Goal: Check status: Check status

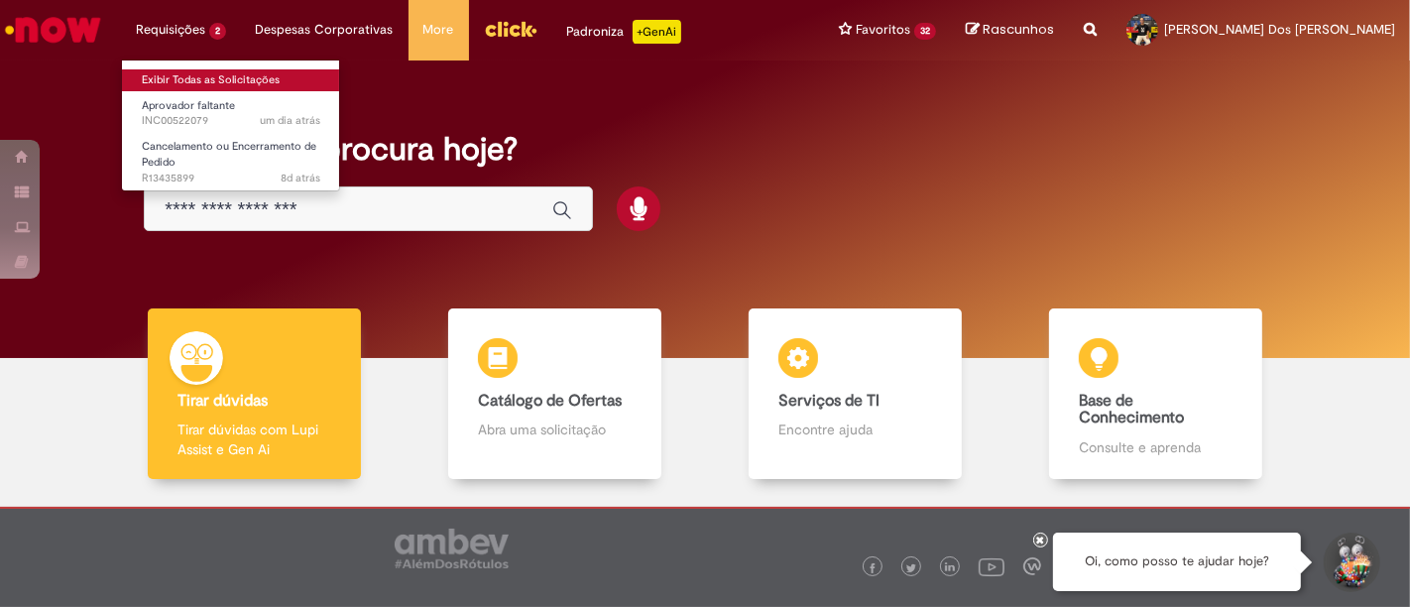
click at [198, 73] on link "Exibir Todas as Solicitações" at bounding box center [231, 80] width 218 height 22
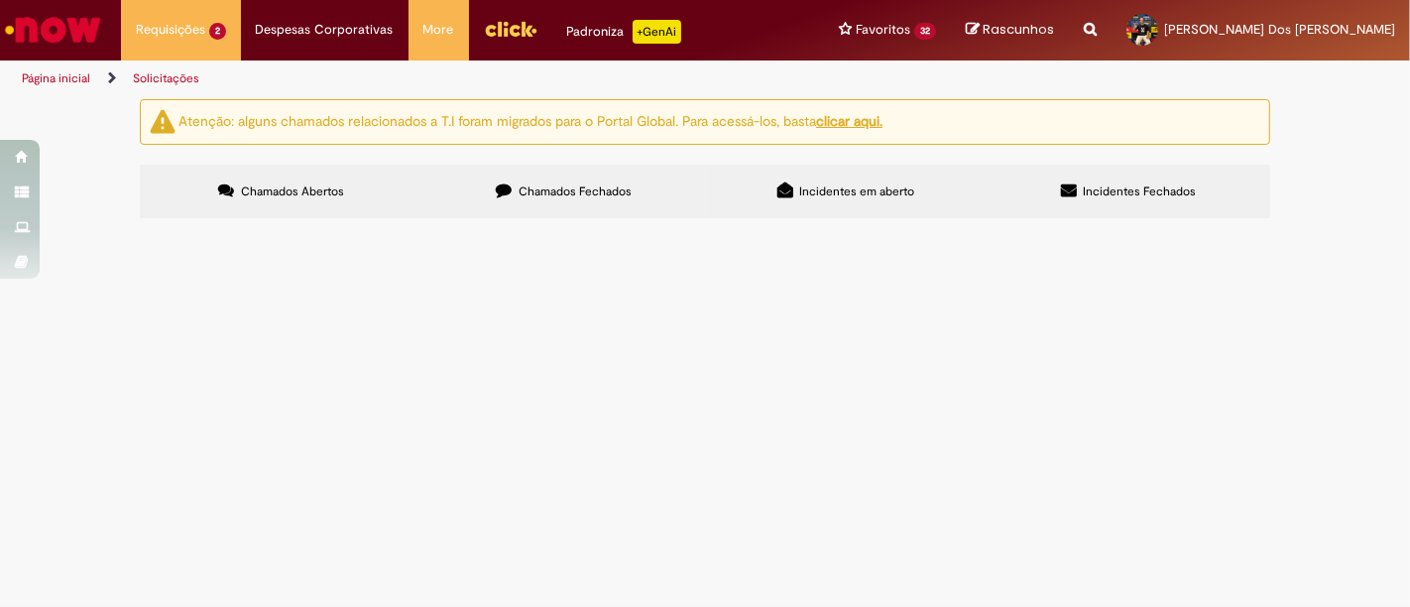
click at [549, 178] on label "Chamados Fechados" at bounding box center [563, 192] width 283 height 54
click at [0, 0] on icon at bounding box center [0, 0] width 0 height 0
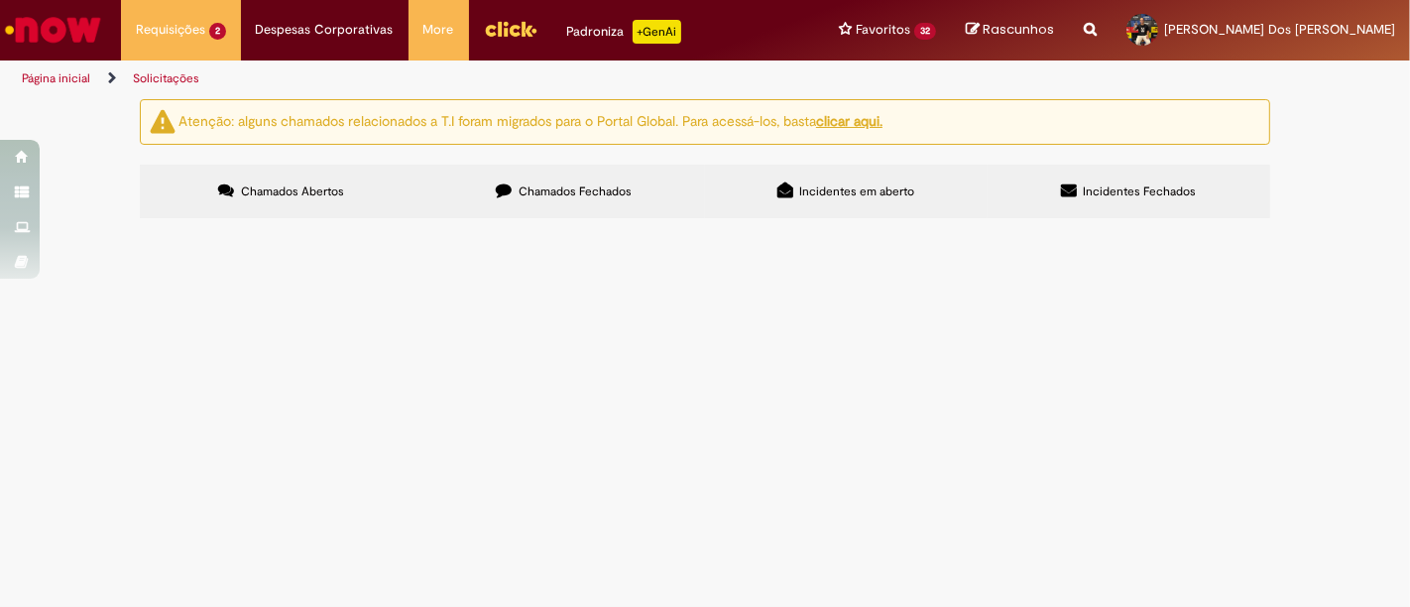
scroll to position [877, 0]
click at [0, 0] on link at bounding box center [0, 0] width 0 height 0
click at [0, 0] on span "Criação de Requisição de Compra" at bounding box center [0, 0] width 0 height 0
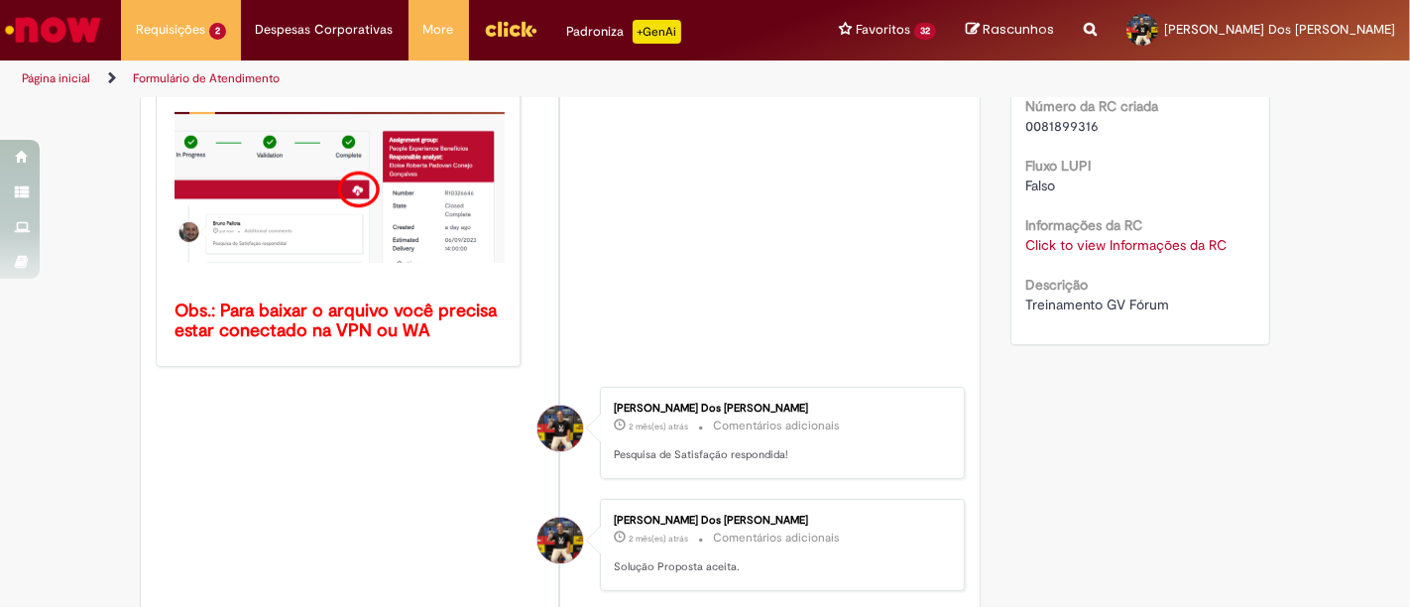
scroll to position [544, 0]
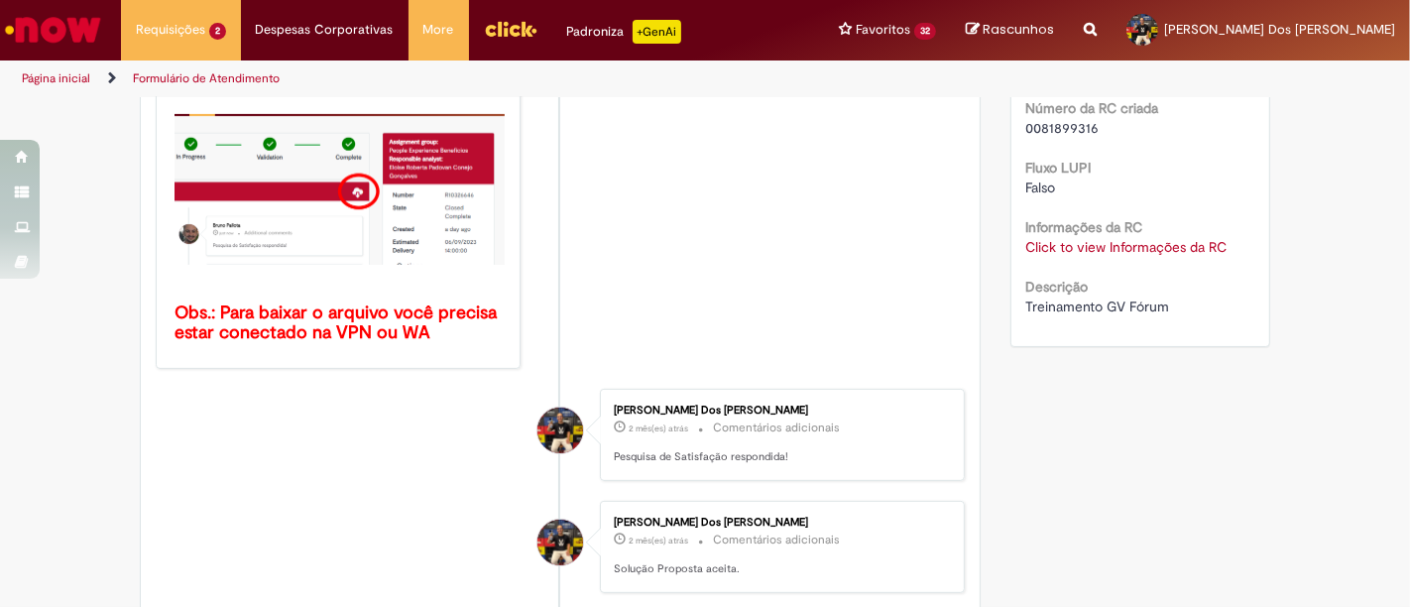
click at [1125, 242] on link "Click to view Informações da RC" at bounding box center [1126, 247] width 201 height 18
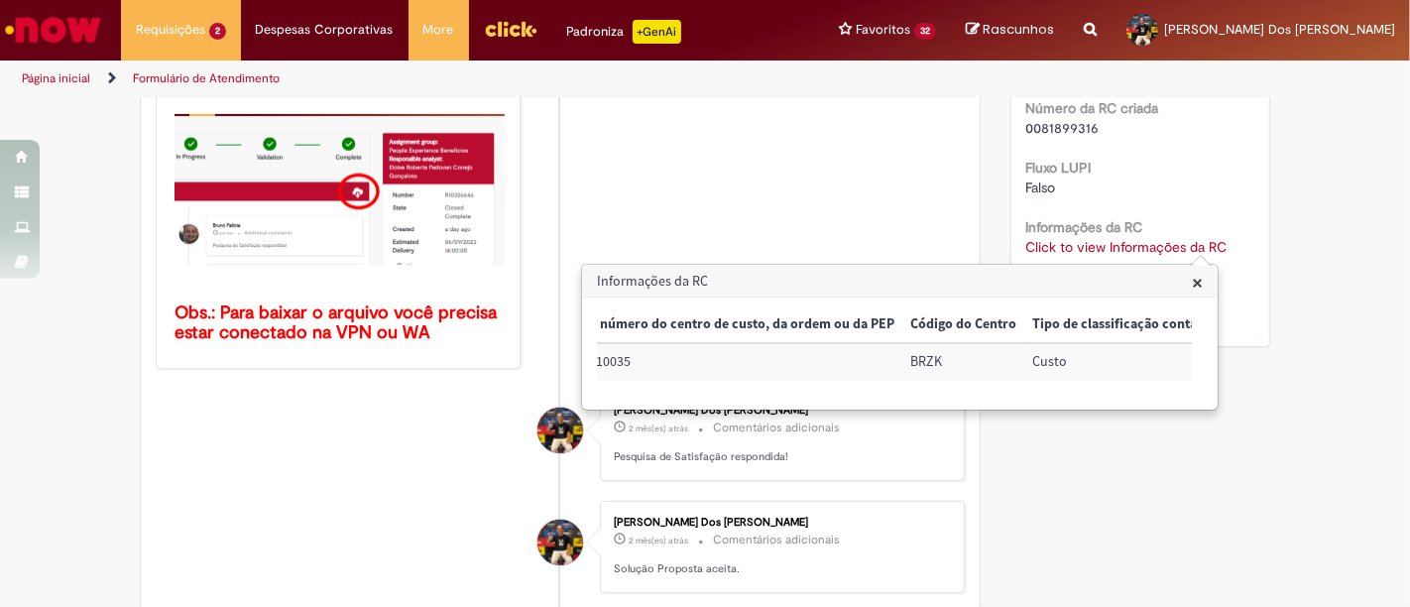
scroll to position [0, 0]
click at [645, 166] on li "S Sistema cerca de um mês atrás cerca de um mês atrás Comentários adicionais Pr…" at bounding box center [560, 59] width 809 height 620
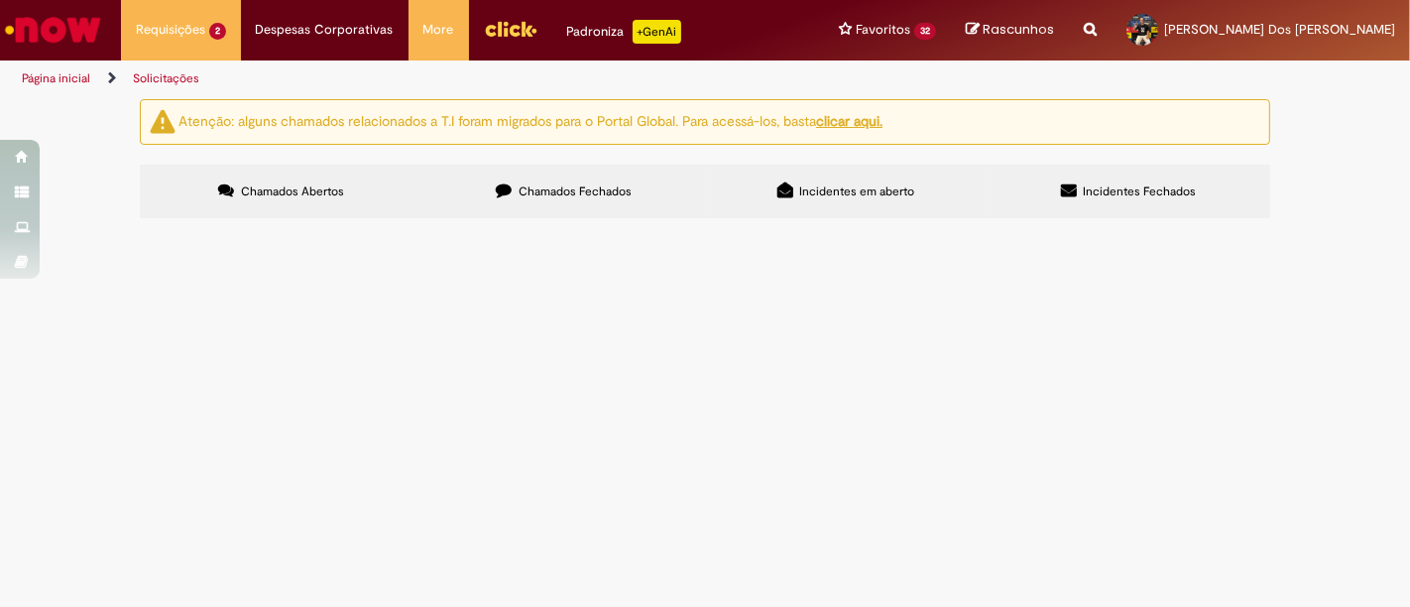
click at [0, 0] on input "Pesquisar" at bounding box center [0, 0] width 0 height 0
type input "*"
type input "**********"
click at [0, 0] on button "Pesquisar" at bounding box center [0, 0] width 0 height 0
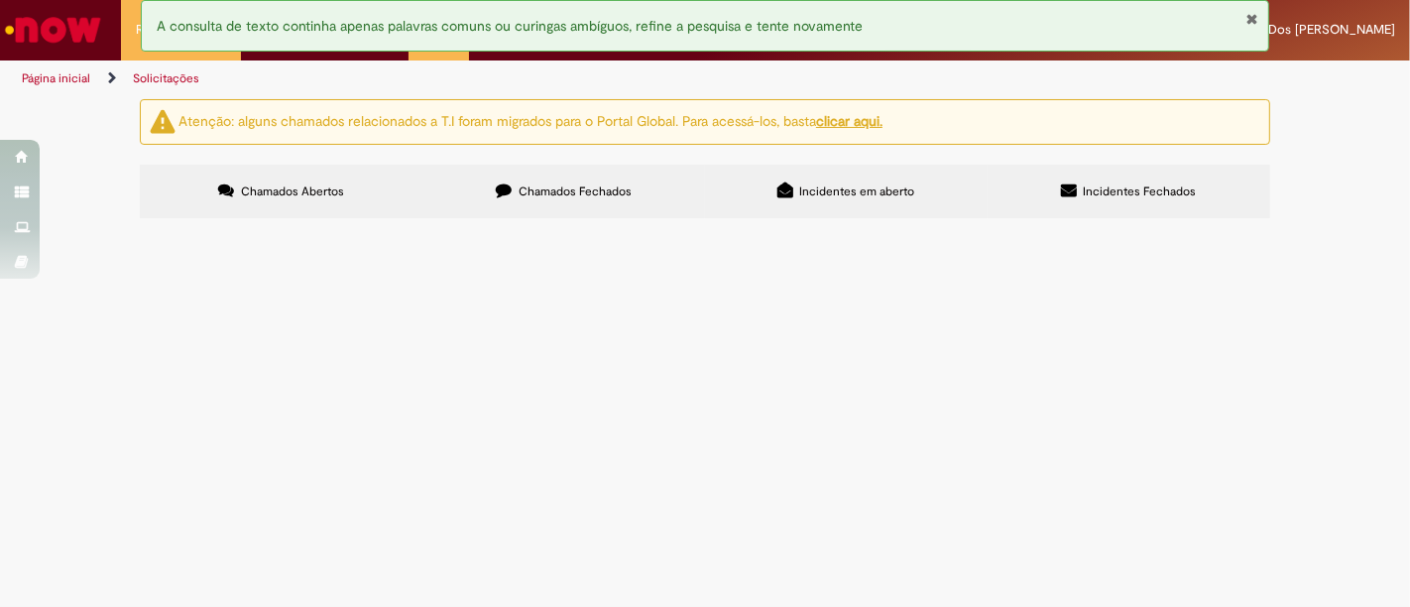
click at [0, 0] on input "Pesquisar" at bounding box center [0, 0] width 0 height 0
click at [1247, 18] on button "Fechar Notificação" at bounding box center [1251, 19] width 13 height 16
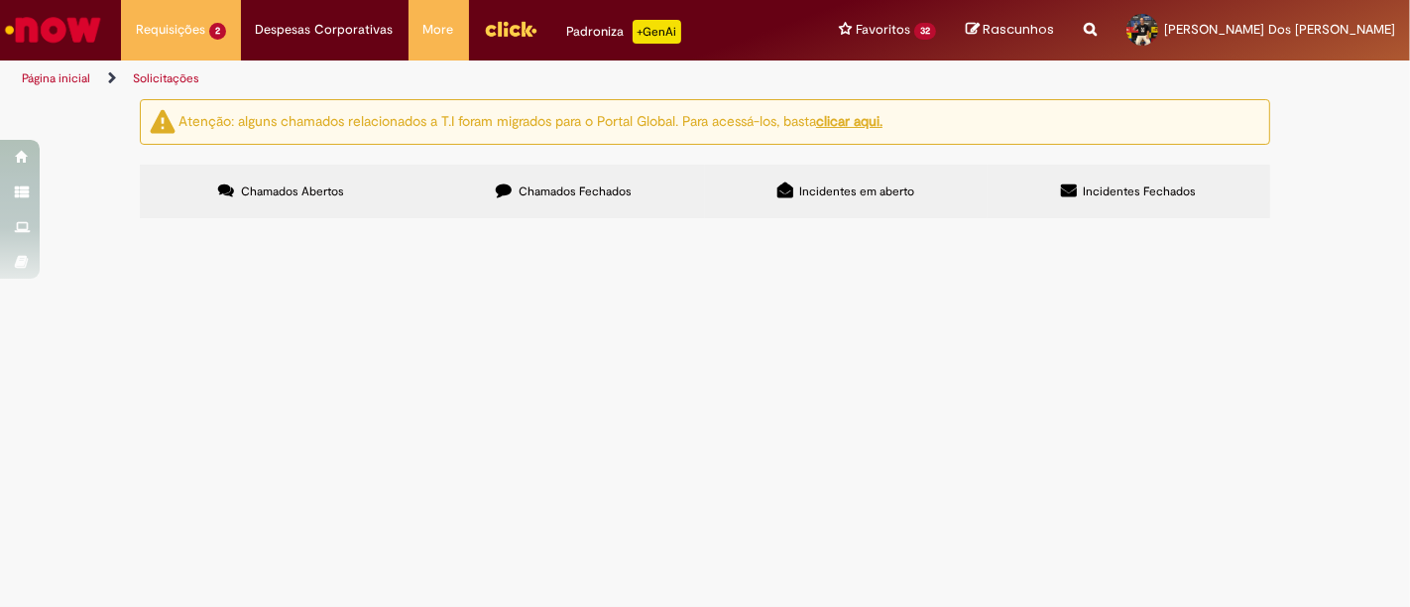
click at [588, 188] on span "Chamados Fechados" at bounding box center [575, 191] width 113 height 16
click at [0, 0] on input "Pesquisar" at bounding box center [0, 0] width 0 height 0
type input "**********"
click at [0, 0] on span "Pesquisar" at bounding box center [0, 0] width 0 height 0
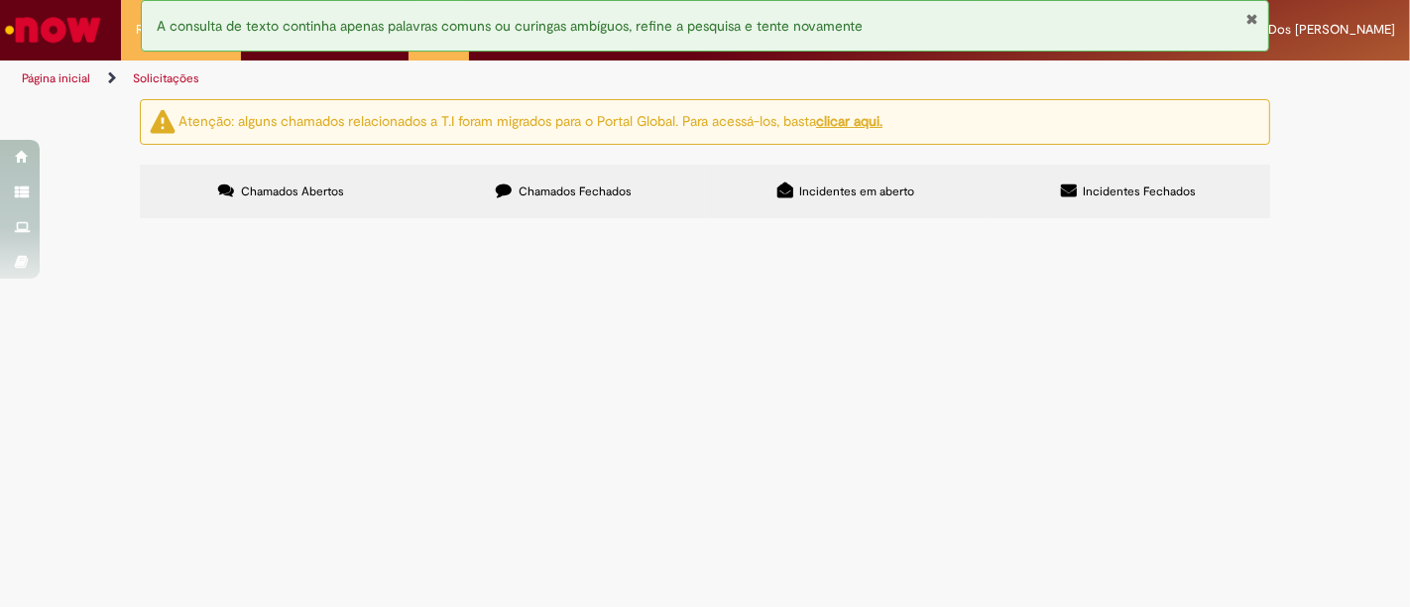
click at [0, 0] on input "Pesquisar" at bounding box center [0, 0] width 0 height 0
click at [286, 179] on label "Chamados Abertos" at bounding box center [281, 192] width 283 height 54
click at [490, 188] on label "Chamados Fechados" at bounding box center [563, 192] width 283 height 54
click at [0, 0] on input "Pesquisar" at bounding box center [0, 0] width 0 height 0
type input "*"
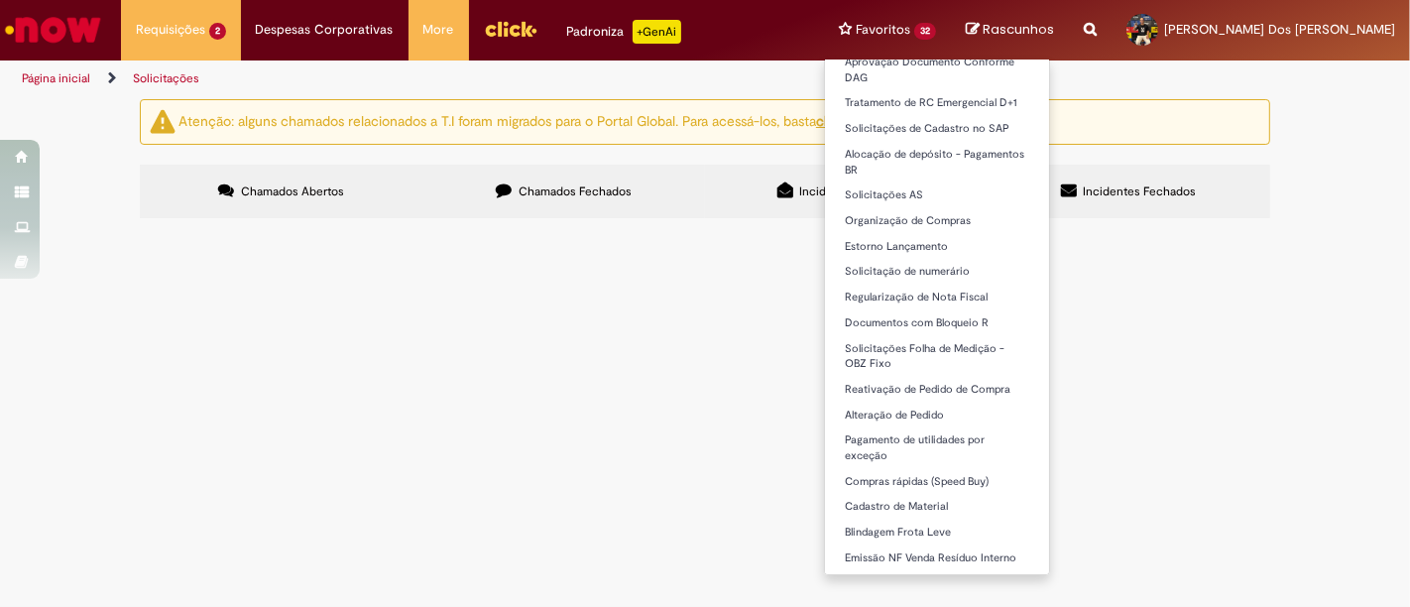
scroll to position [491, 0]
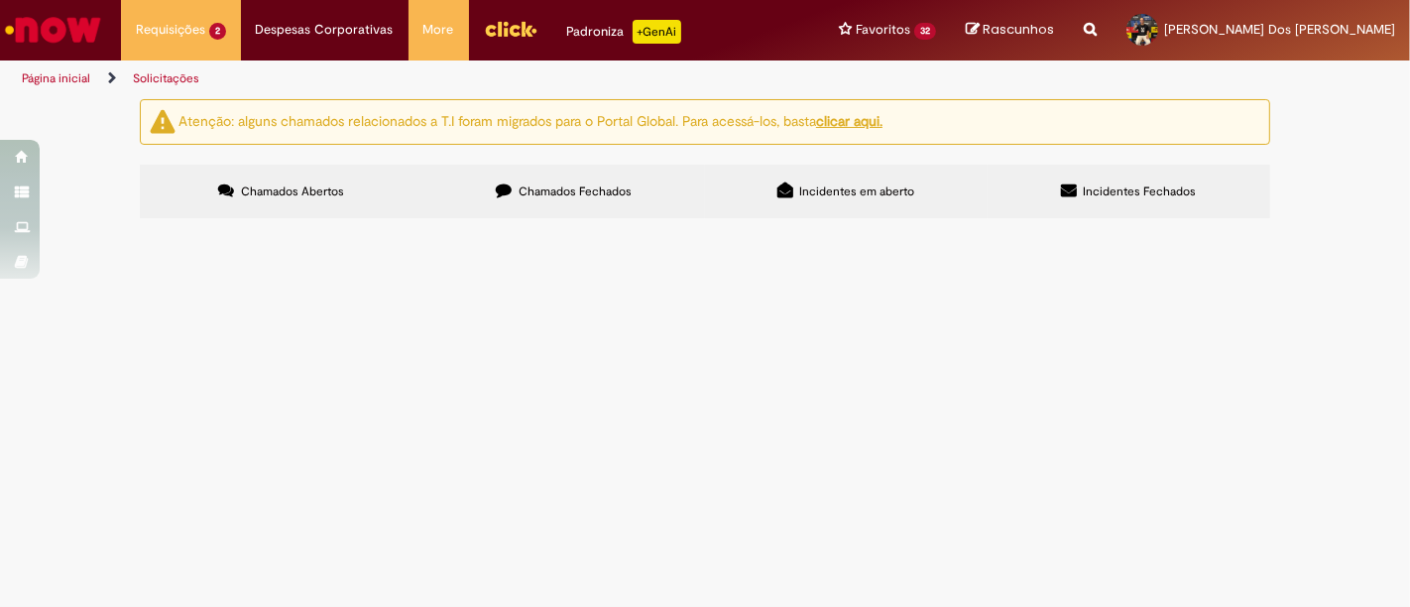
type input "**********"
click at [299, 191] on span "Chamados Abertos" at bounding box center [292, 191] width 103 height 16
click at [511, 179] on label "Chamados Fechados" at bounding box center [563, 192] width 283 height 54
click at [552, 190] on span "Chamados Fechados" at bounding box center [575, 191] width 113 height 16
